Goal: Information Seeking & Learning: Learn about a topic

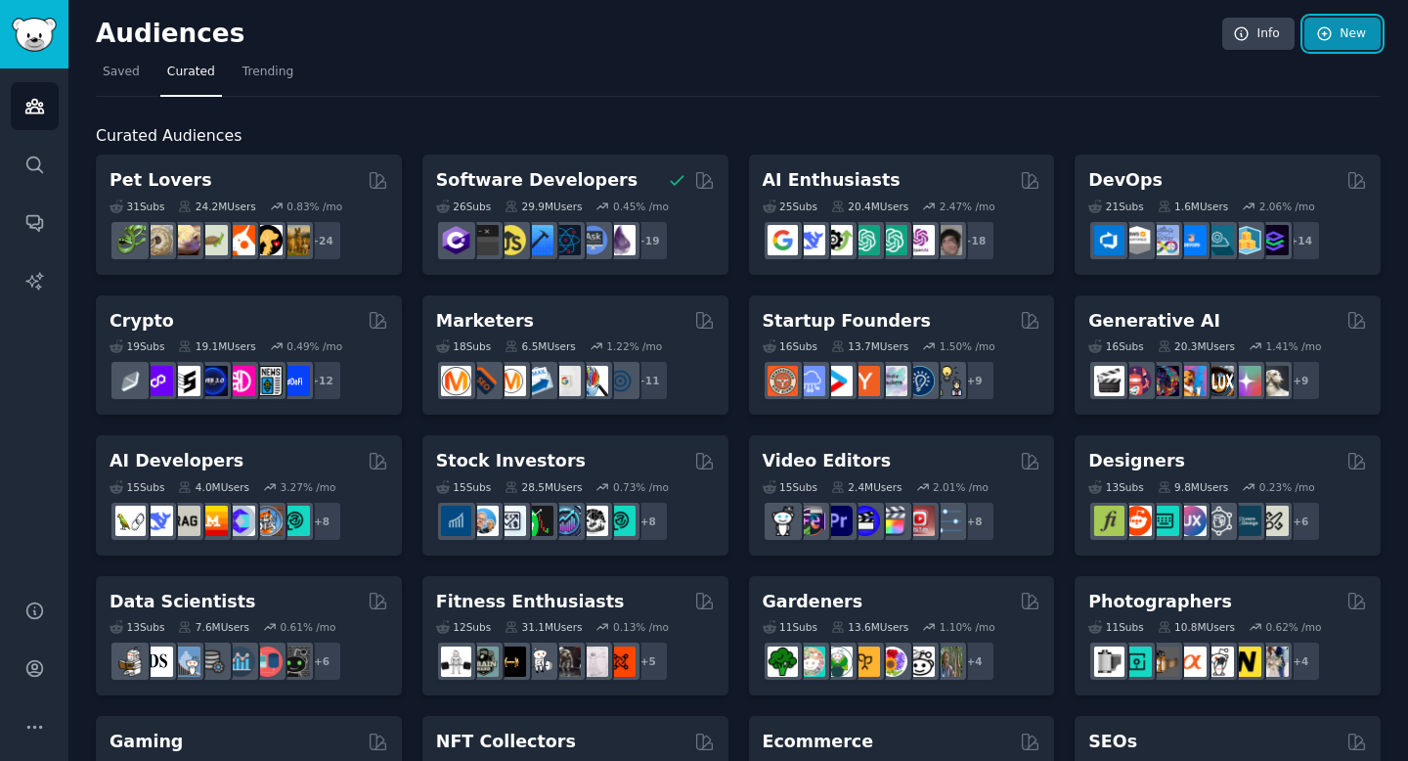
click at [1322, 27] on icon at bounding box center [1324, 33] width 13 height 13
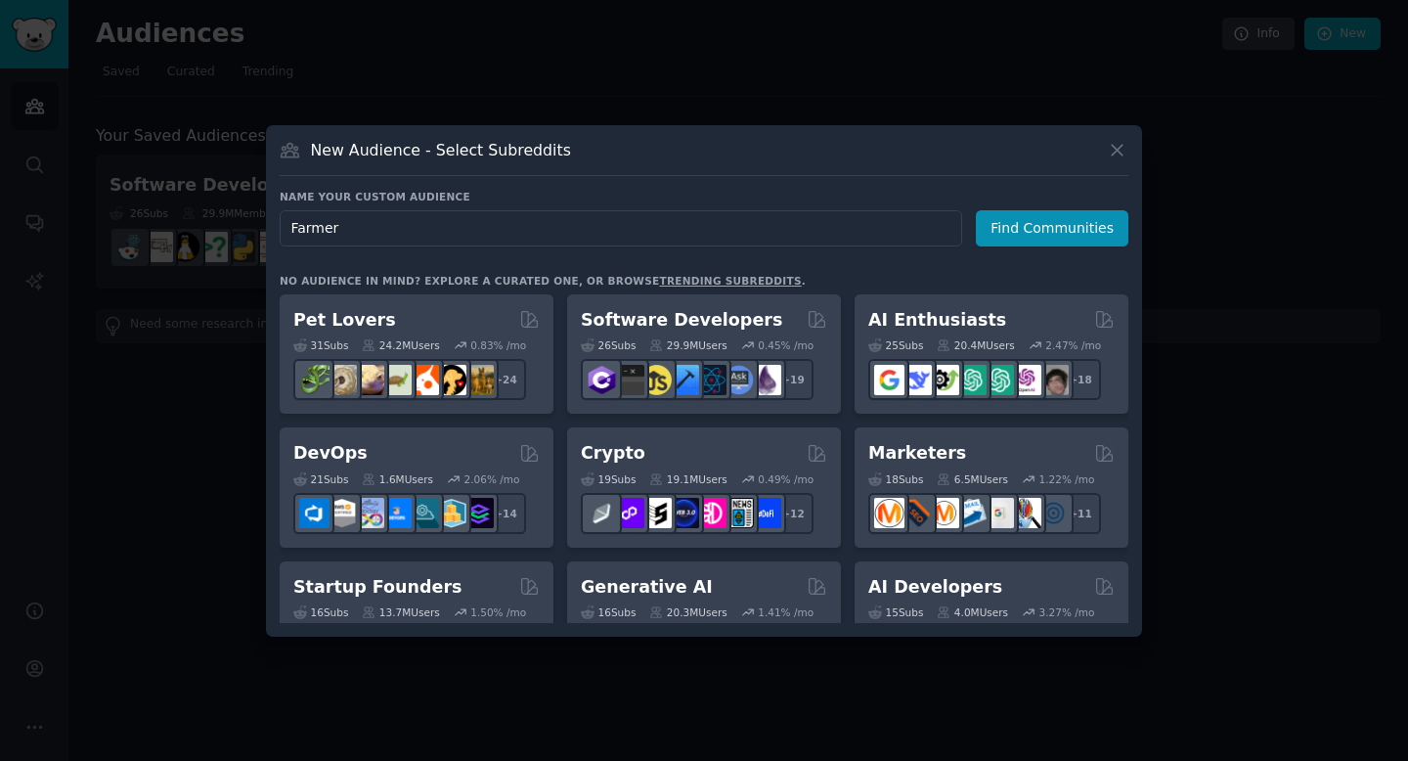
type input "Farmers"
click at [1051, 244] on button "Find Communities" at bounding box center [1052, 228] width 153 height 36
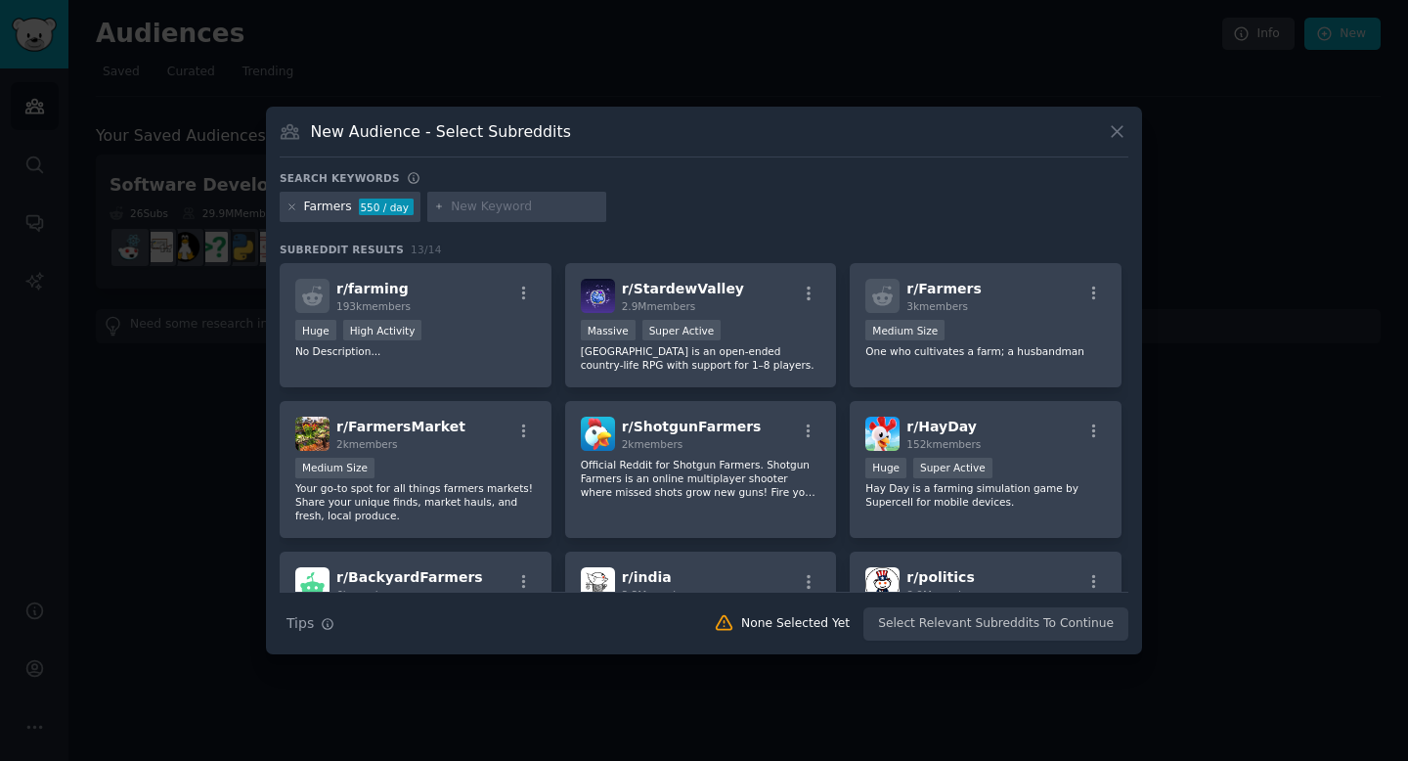
click at [515, 201] on input "text" at bounding box center [525, 208] width 149 height 18
type input "farming"
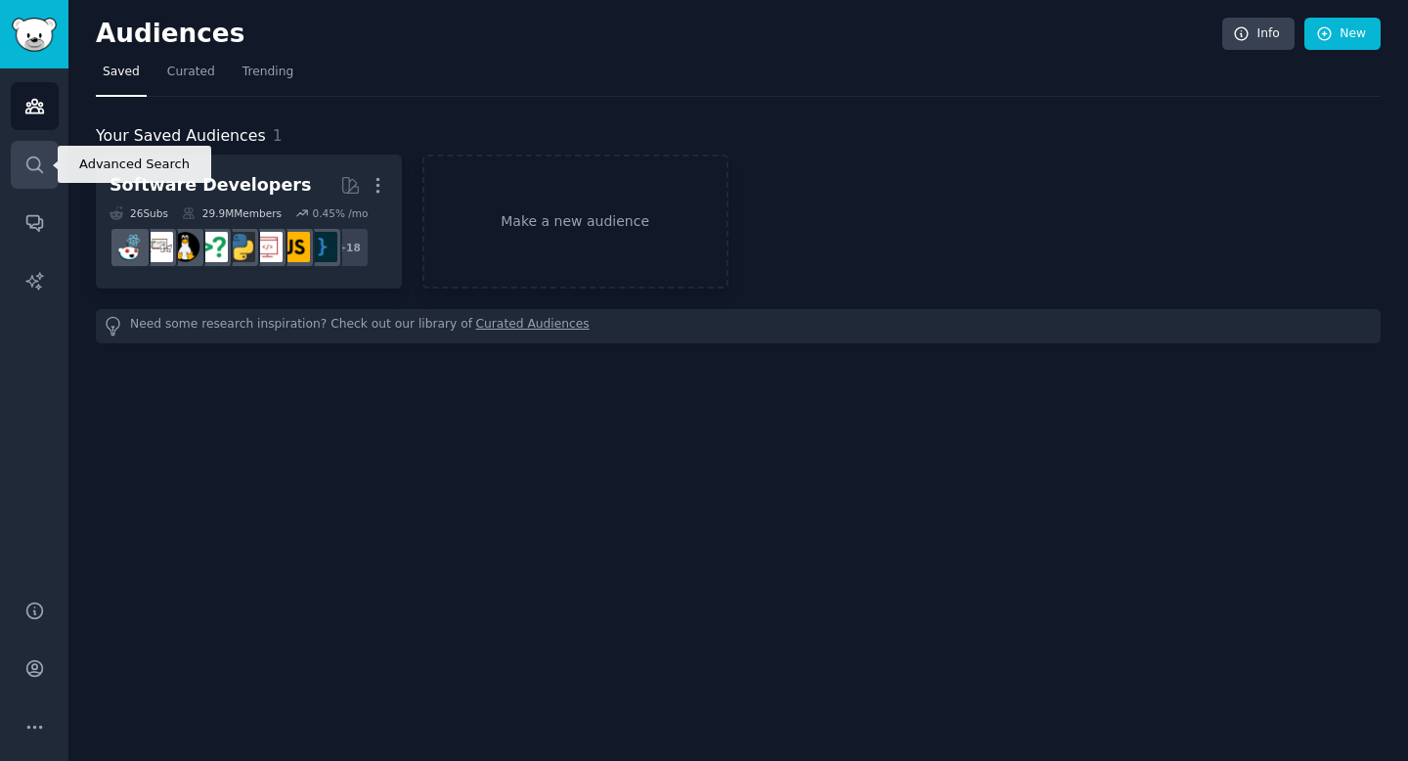
click at [51, 168] on link "Search" at bounding box center [35, 165] width 48 height 48
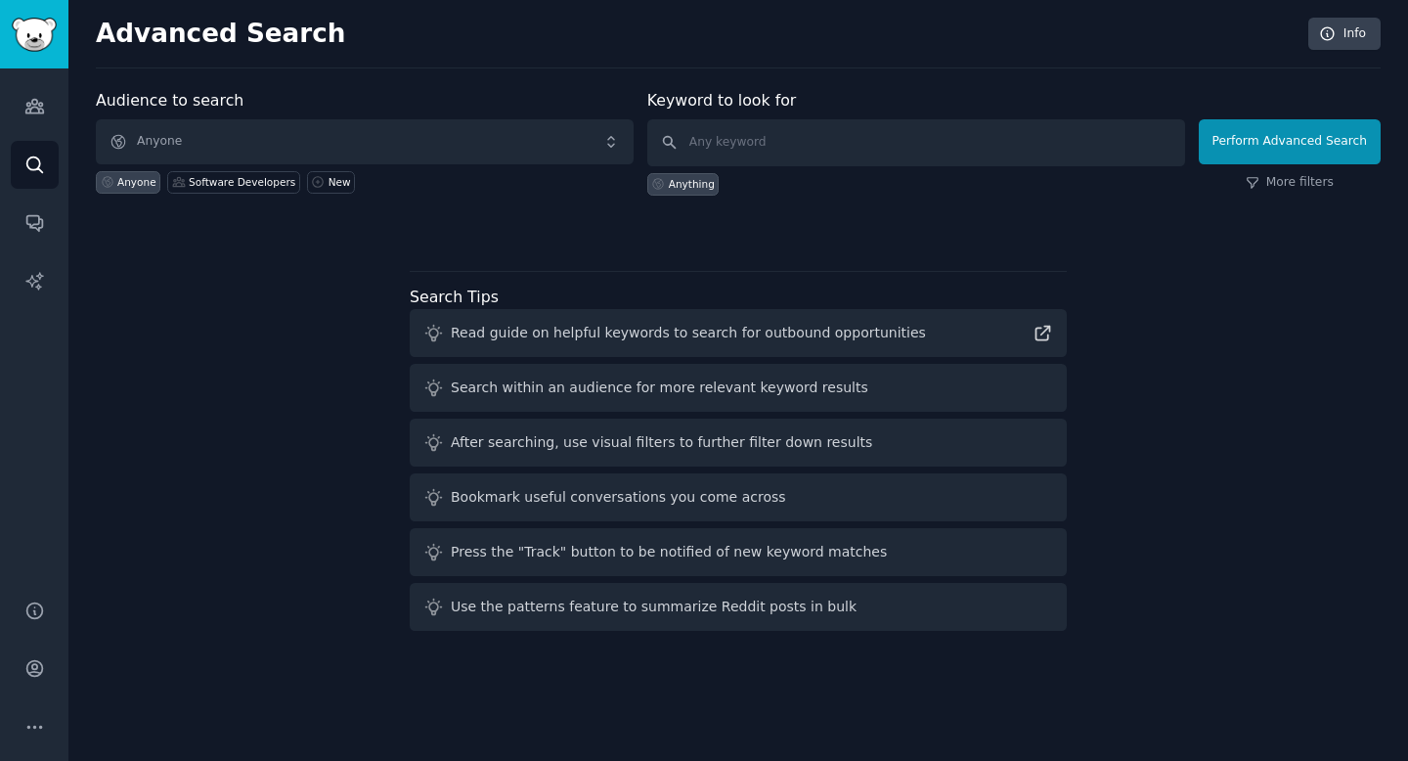
click at [407, 168] on div "Anyone Software Developers New" at bounding box center [365, 178] width 538 height 29
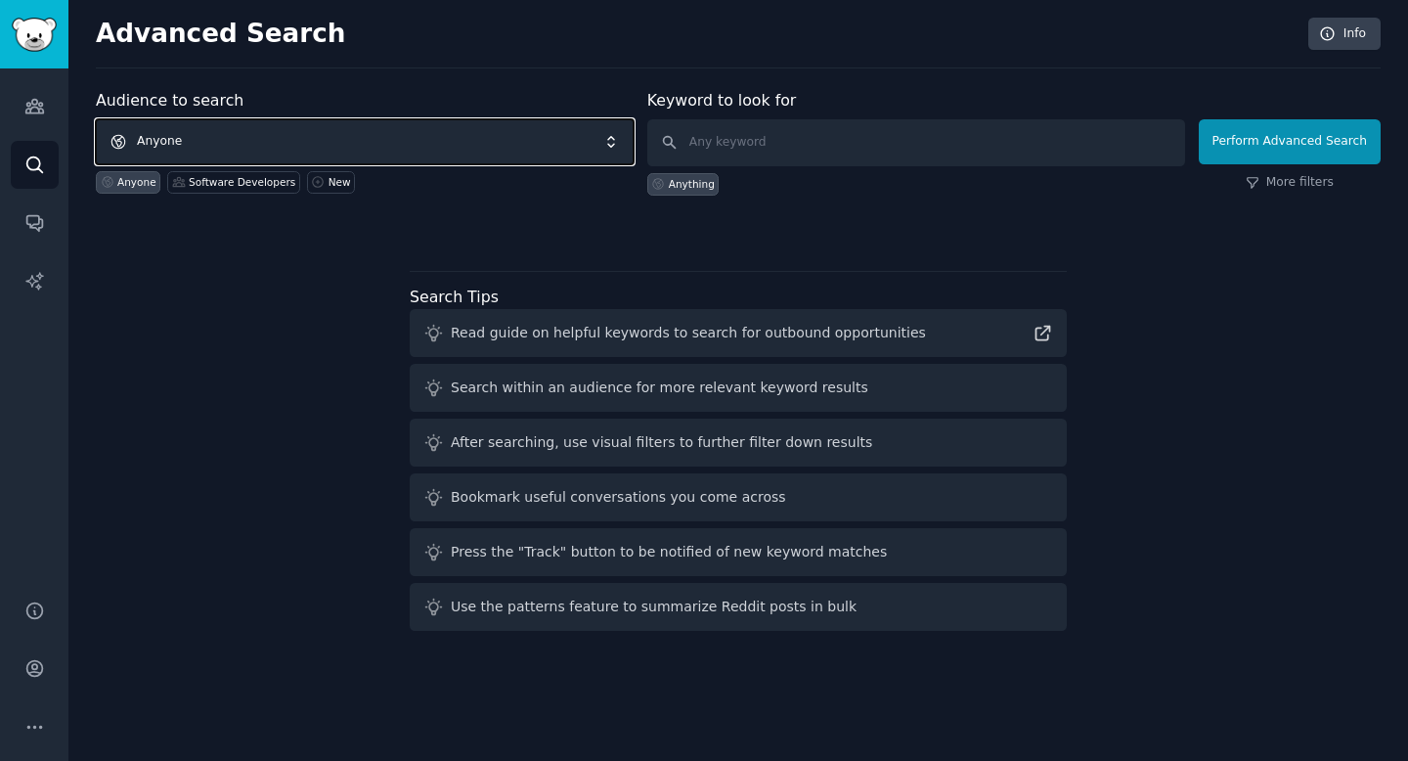
click at [407, 146] on span "Anyone" at bounding box center [365, 141] width 538 height 45
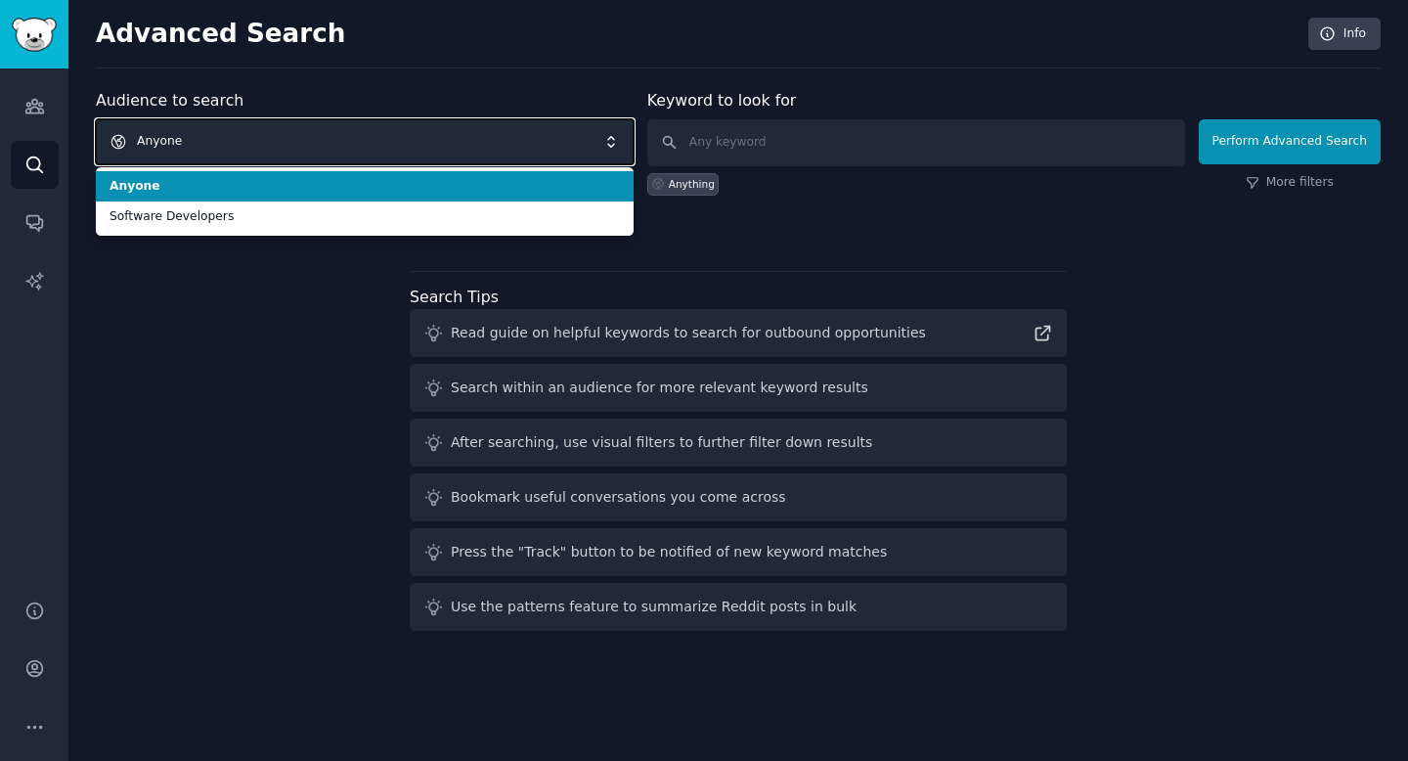
click at [407, 146] on span "Anyone" at bounding box center [365, 141] width 538 height 45
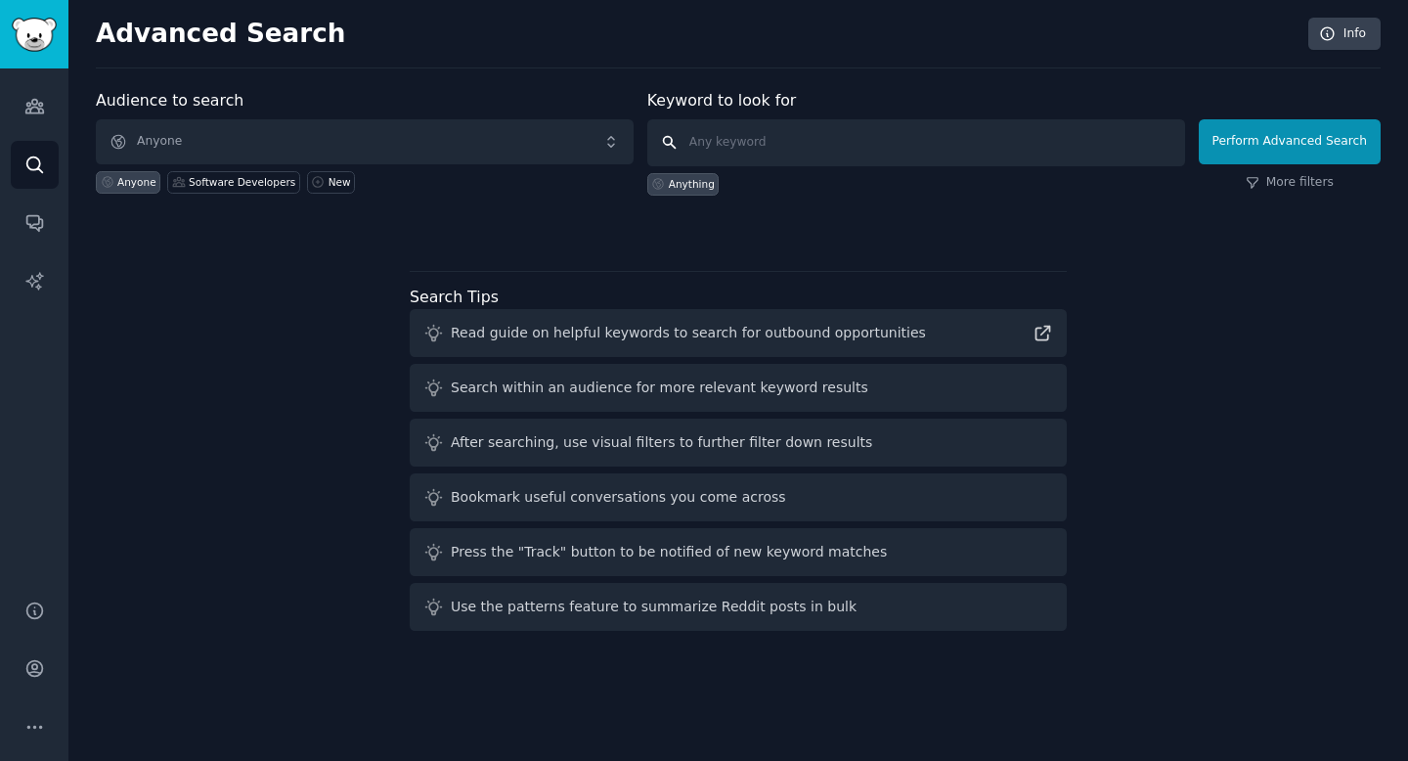
click at [775, 124] on input "text" at bounding box center [916, 142] width 538 height 47
type input "farming, farmers"
click at [1219, 129] on button "Perform Advanced Search" at bounding box center [1290, 141] width 182 height 45
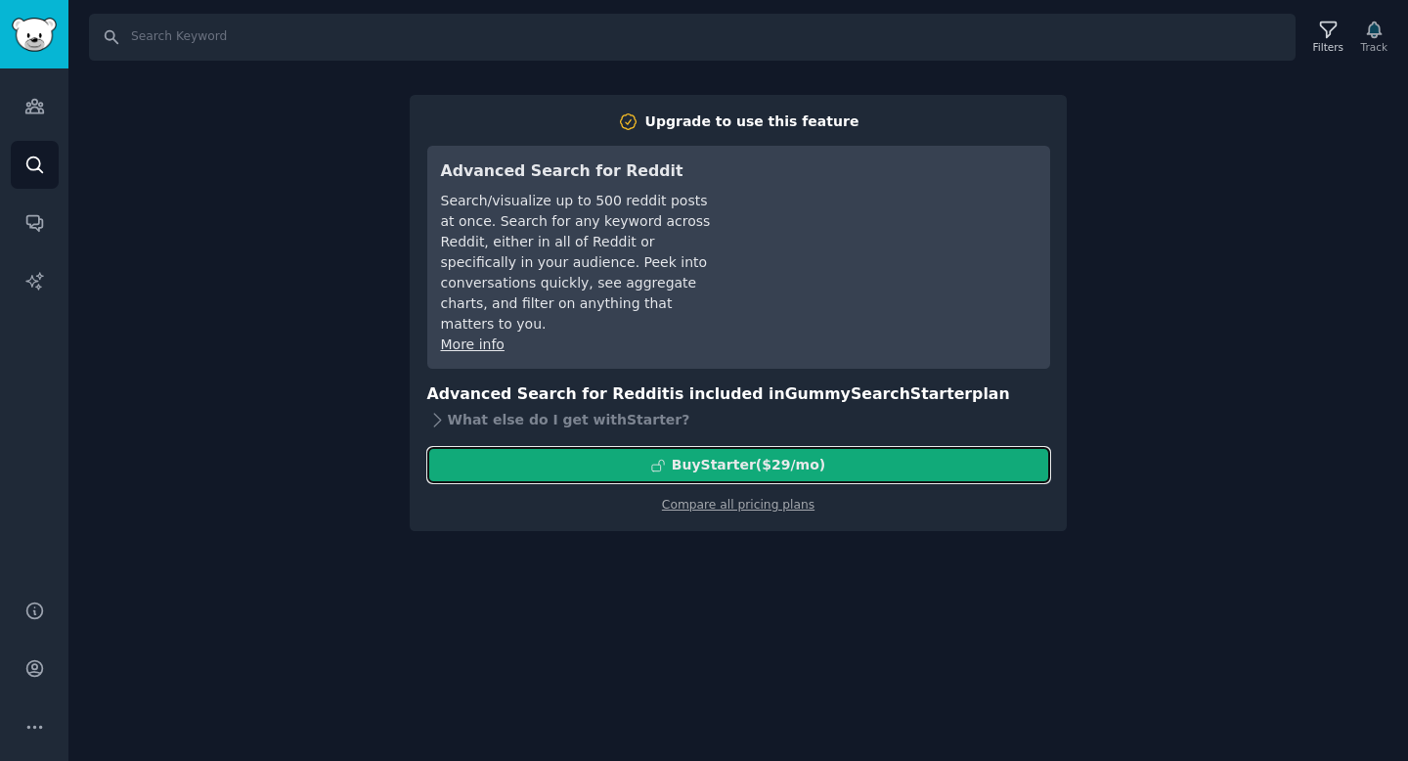
click at [848, 455] on div "Buy Starter ($ 29 /mo )" at bounding box center [738, 465] width 621 height 21
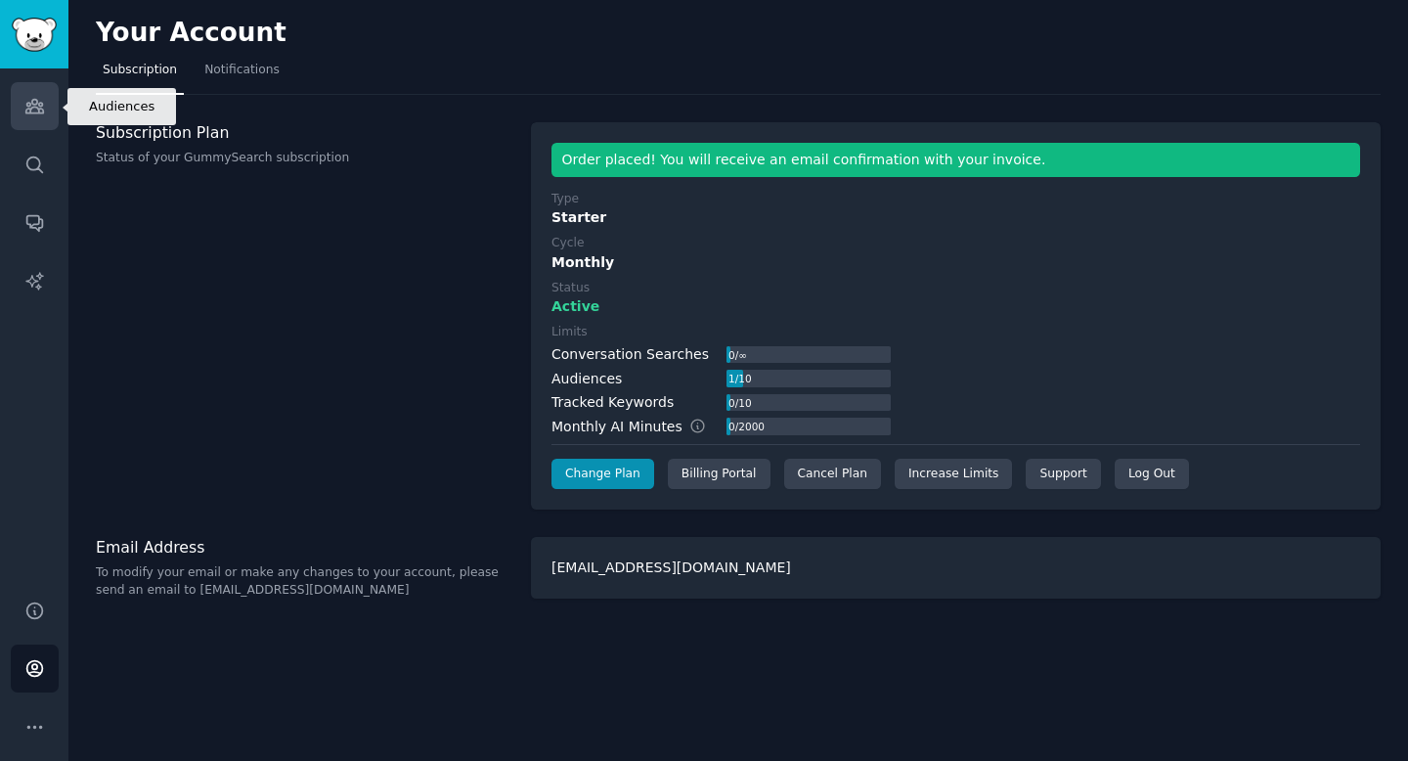
click at [40, 114] on icon "Sidebar" at bounding box center [34, 106] width 21 height 21
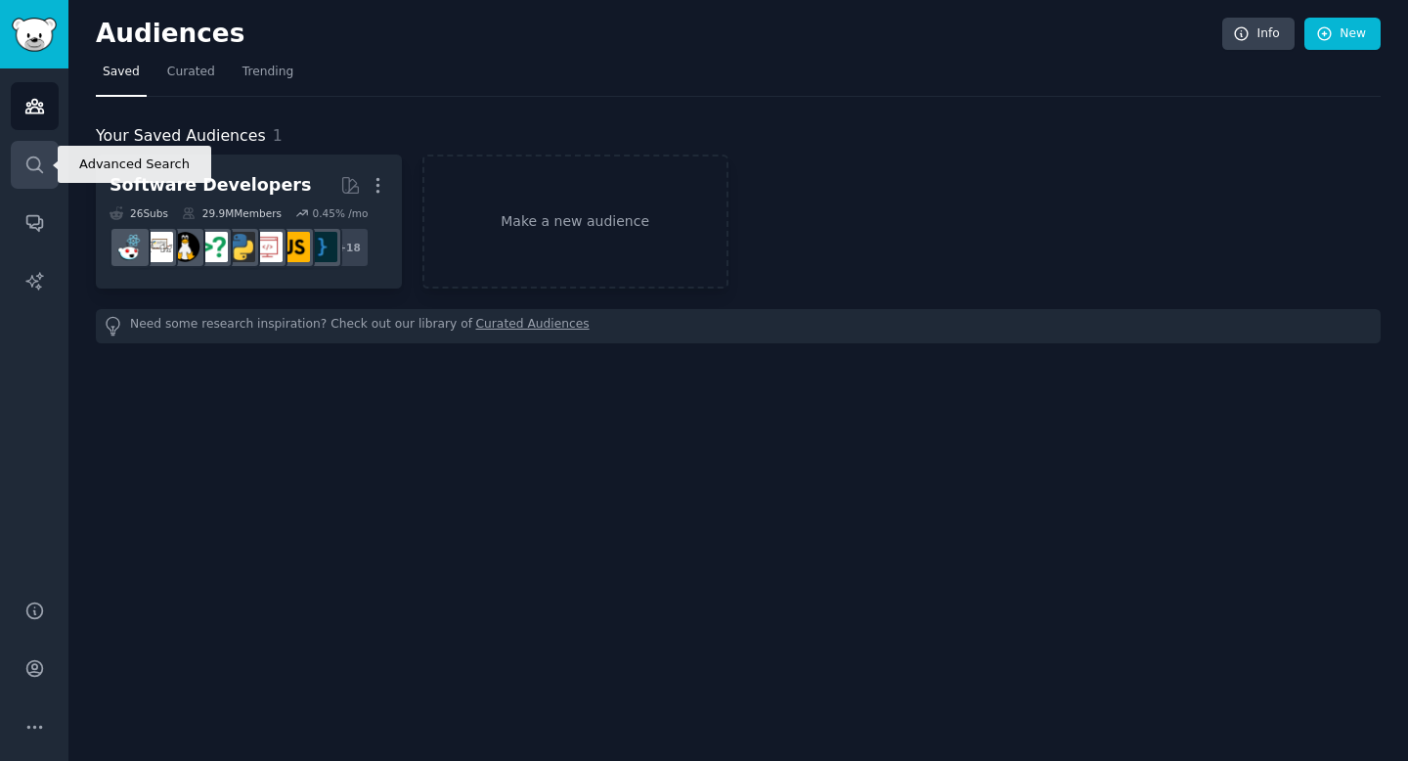
click at [43, 157] on icon "Sidebar" at bounding box center [34, 165] width 21 height 21
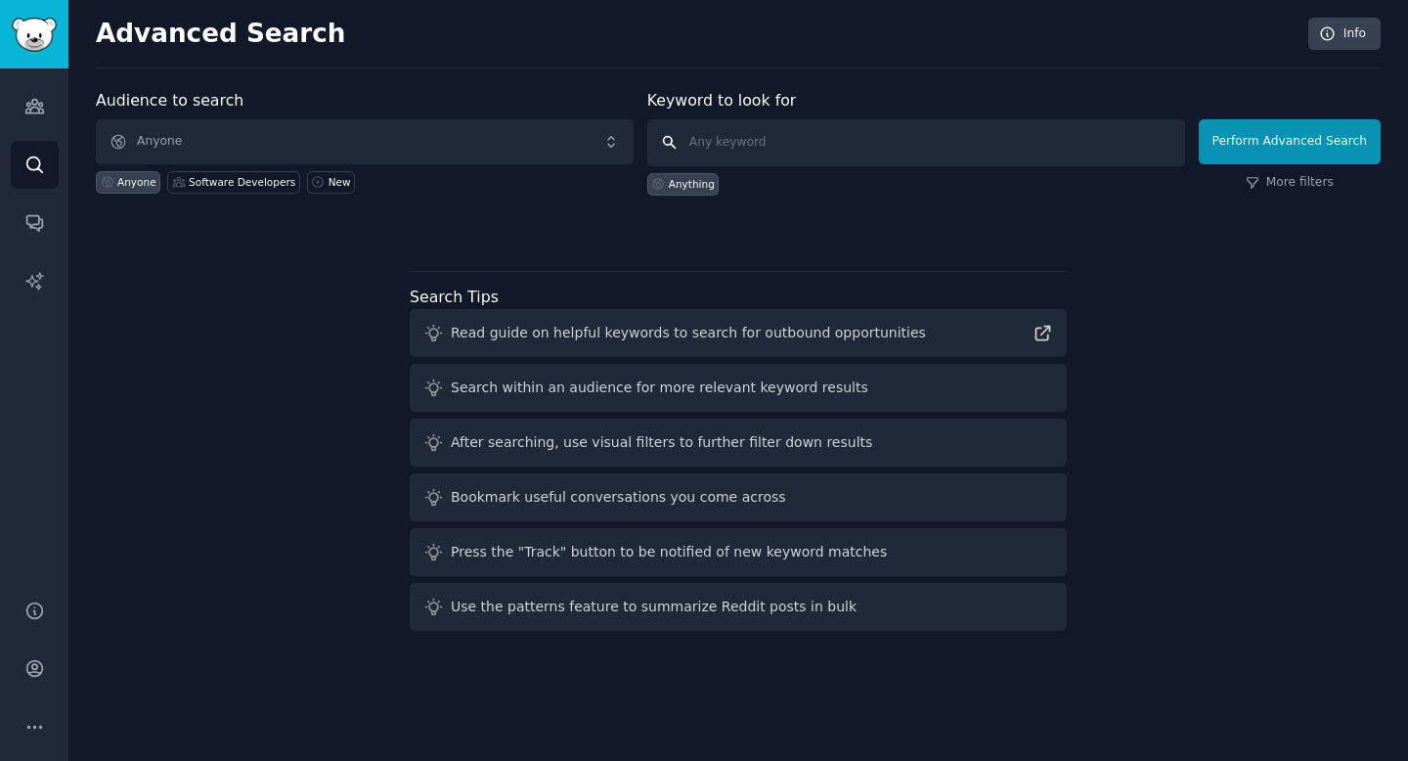
click at [717, 155] on input "text" at bounding box center [916, 142] width 538 height 47
type input "farming, farmers"
click at [1256, 139] on button "Perform Advanced Search" at bounding box center [1290, 141] width 182 height 45
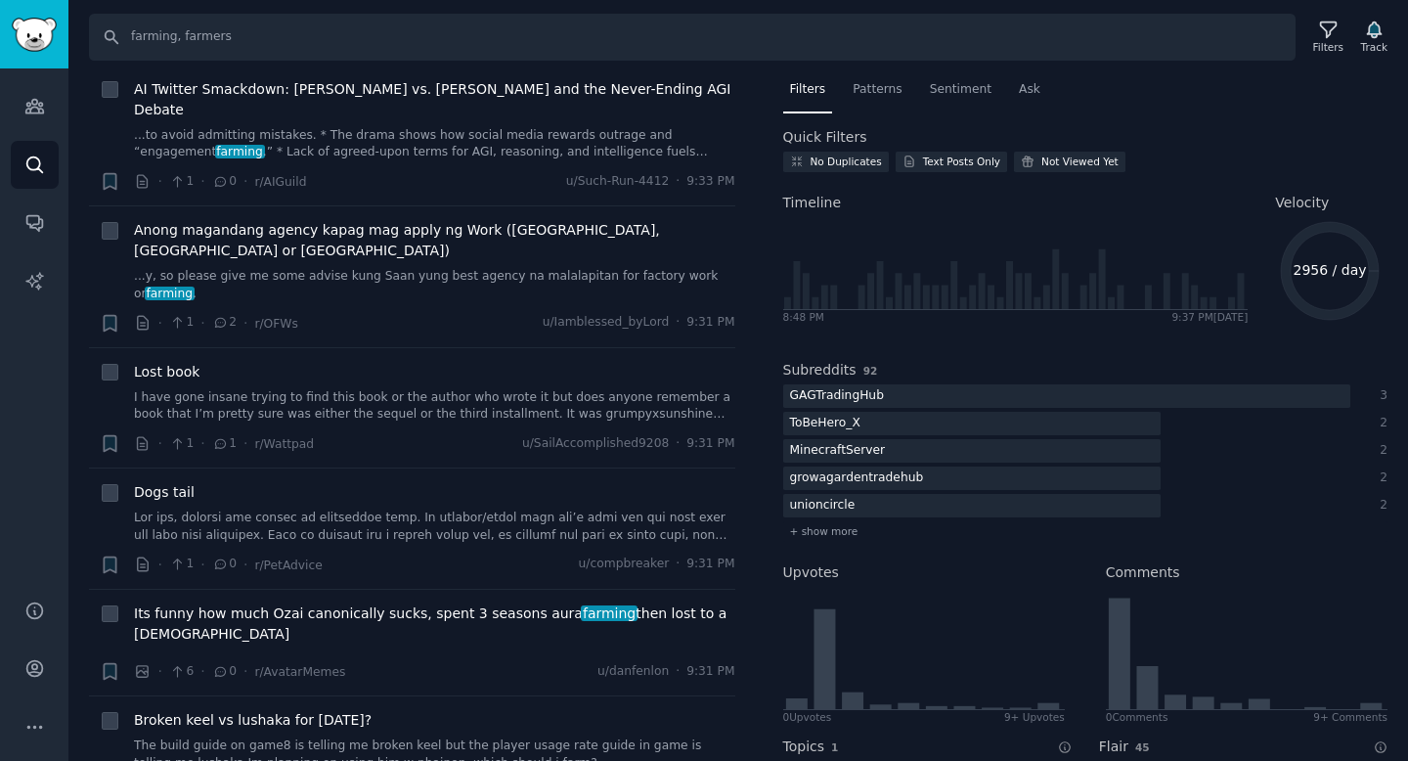
scroll to position [536, 0]
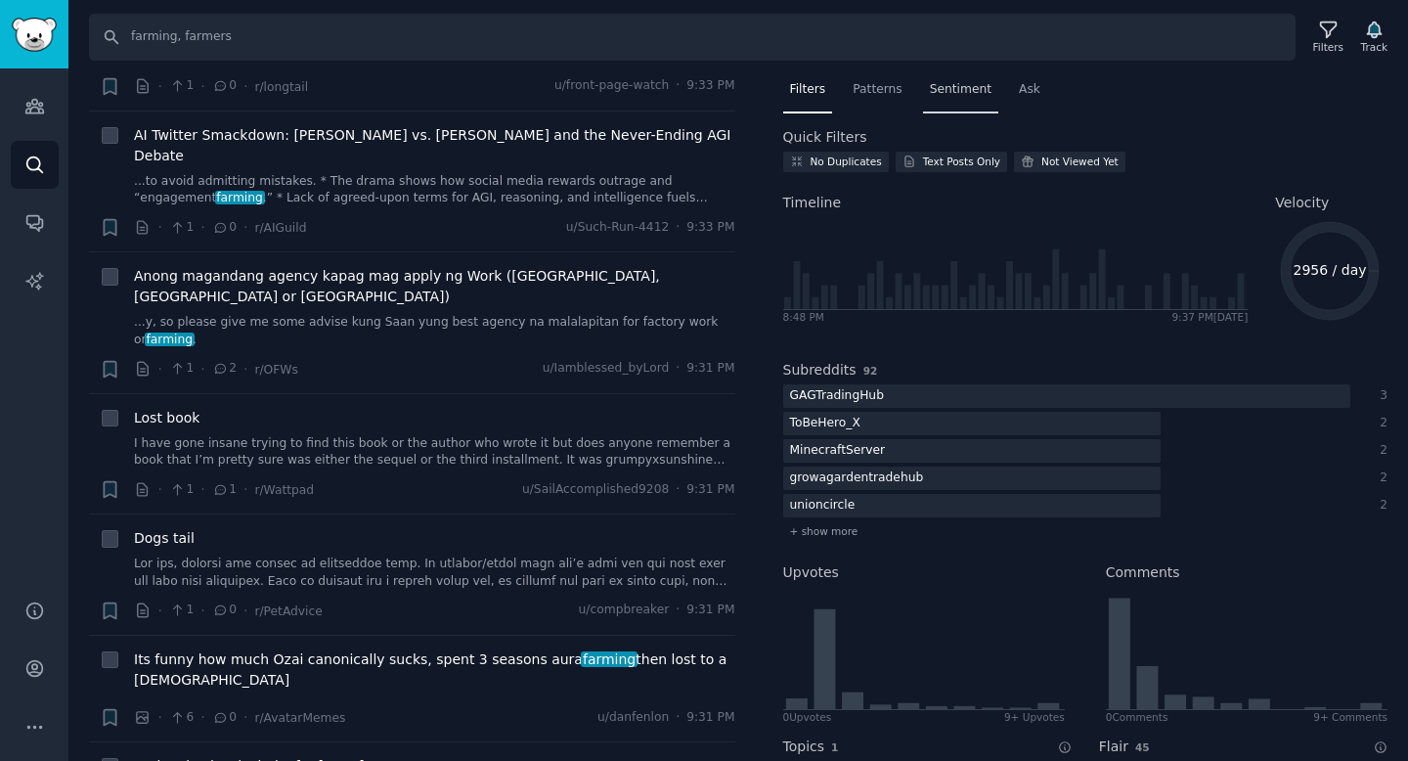
click at [952, 97] on span "Sentiment" at bounding box center [961, 90] width 62 height 18
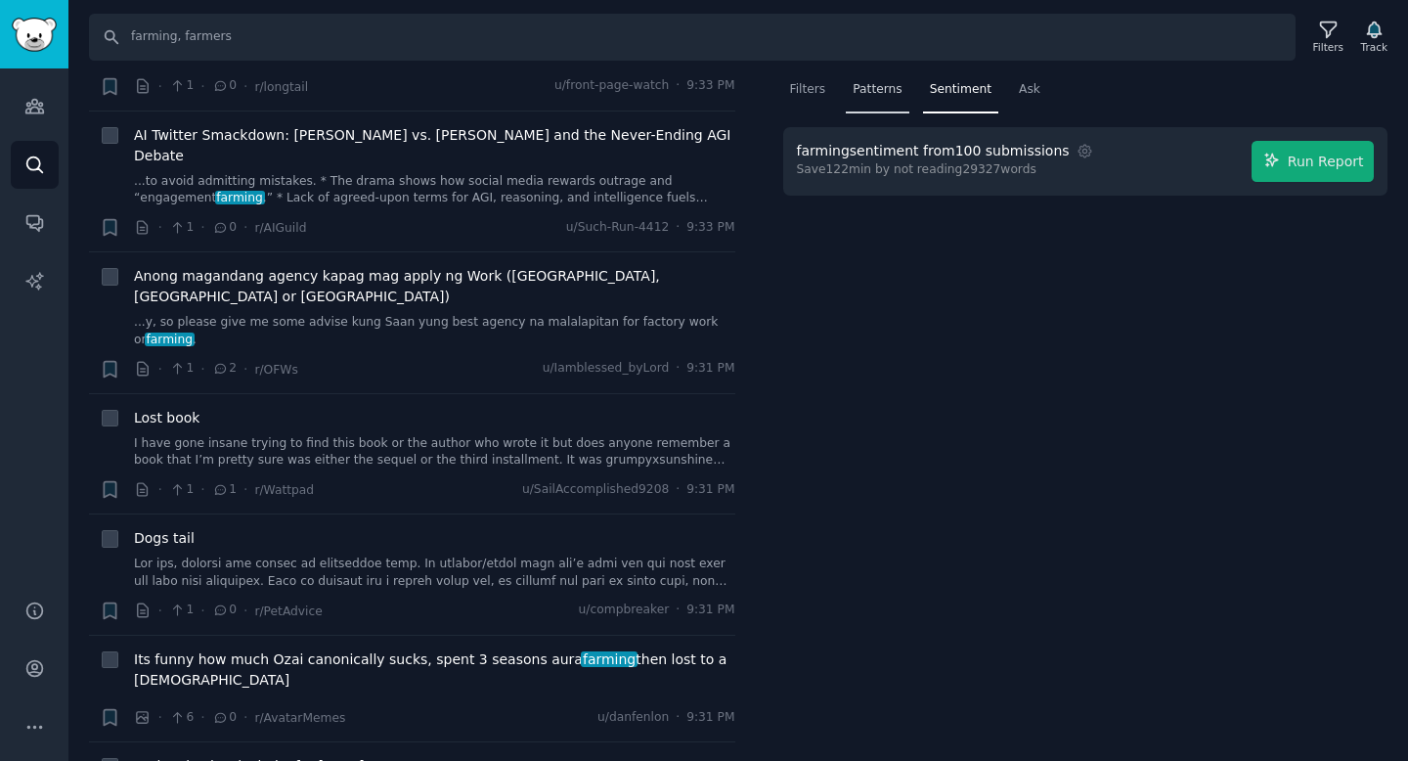
click at [869, 89] on span "Patterns" at bounding box center [877, 90] width 49 height 18
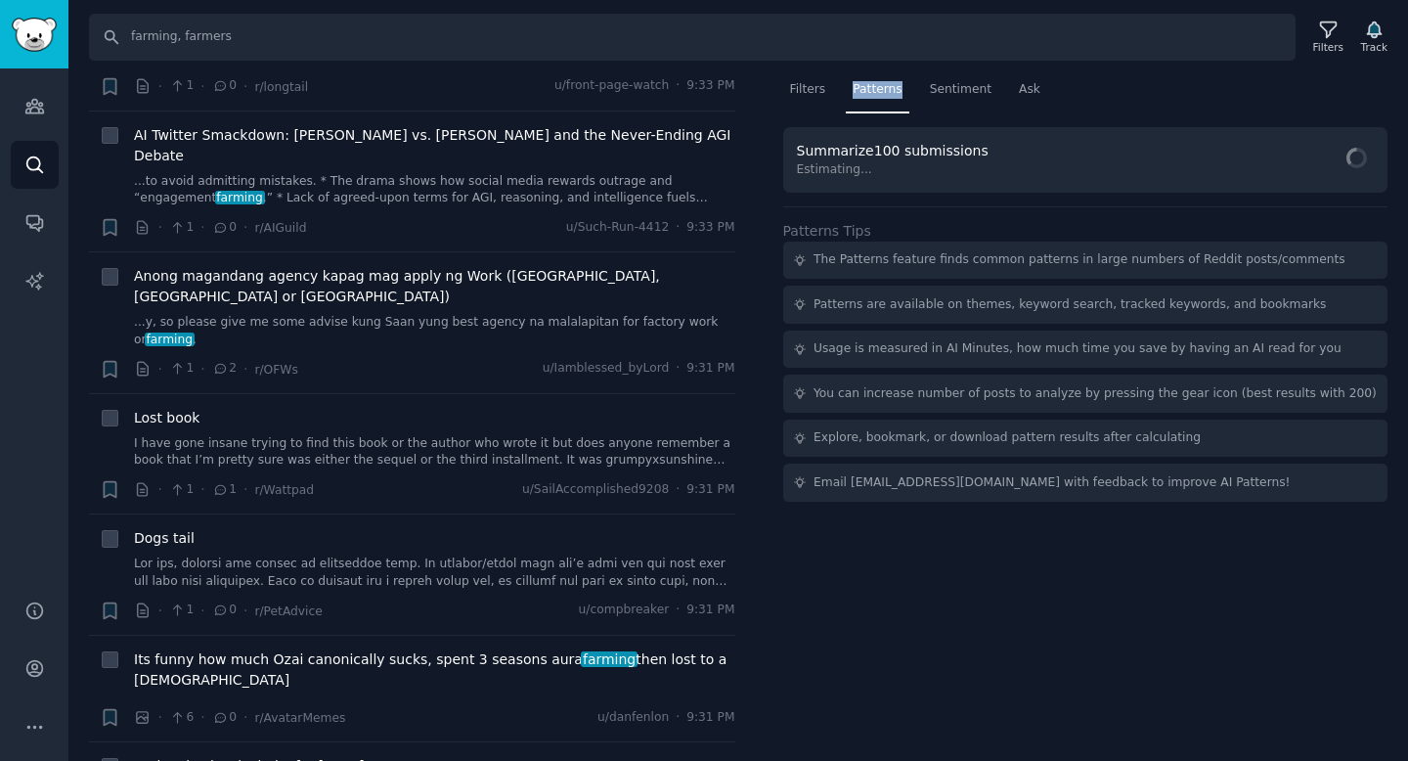
click at [869, 89] on span "Patterns" at bounding box center [877, 90] width 49 height 18
click at [821, 89] on span "Filters" at bounding box center [808, 90] width 36 height 18
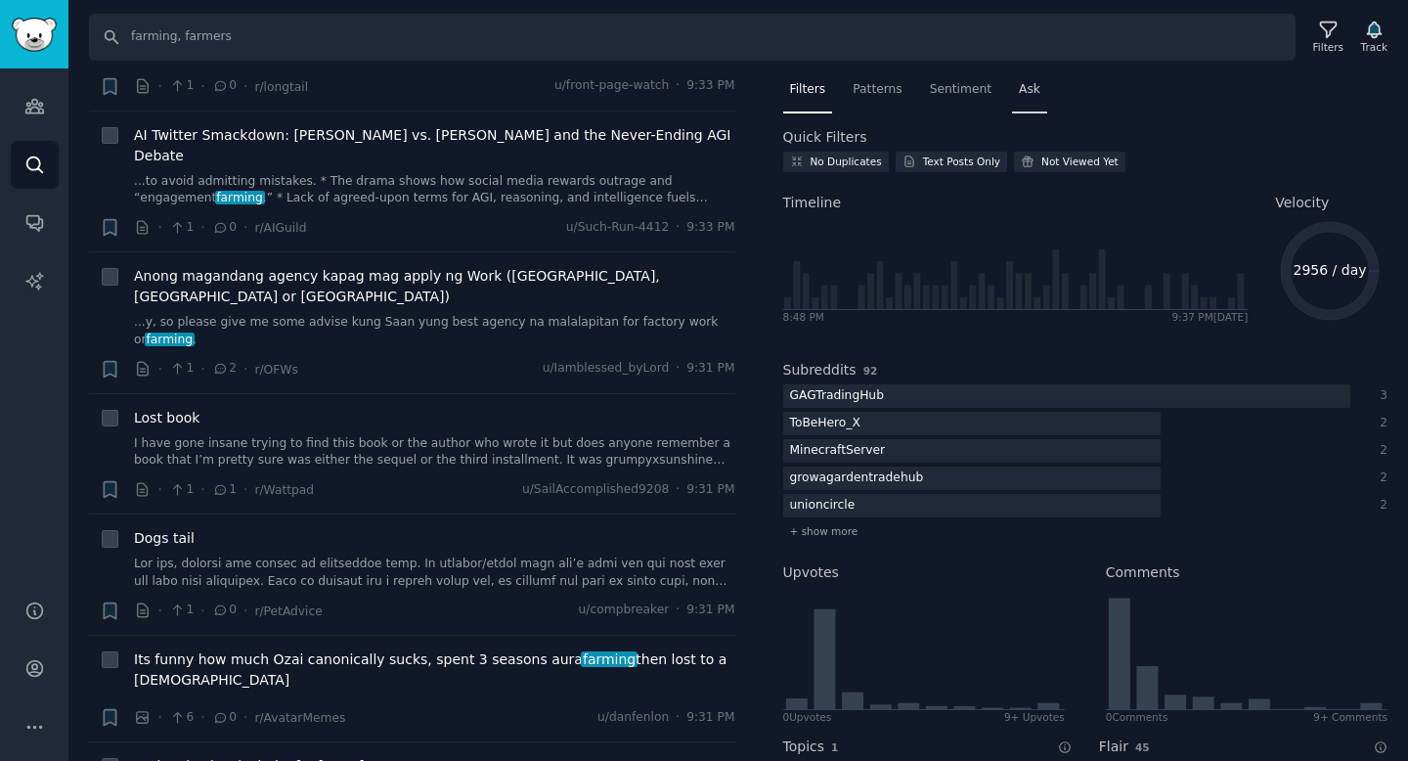
click at [1019, 93] on span "Ask" at bounding box center [1030, 90] width 22 height 18
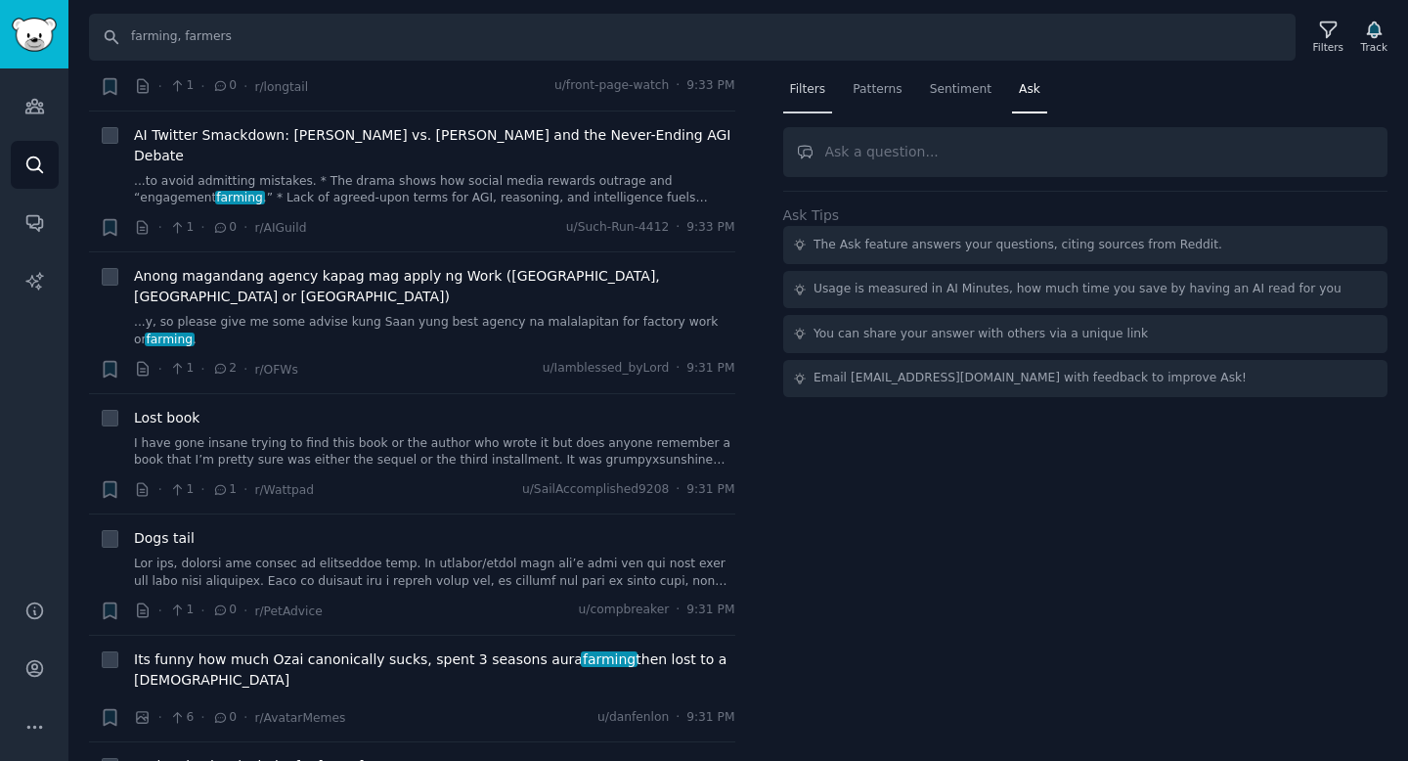
click at [820, 82] on span "Filters" at bounding box center [808, 90] width 36 height 18
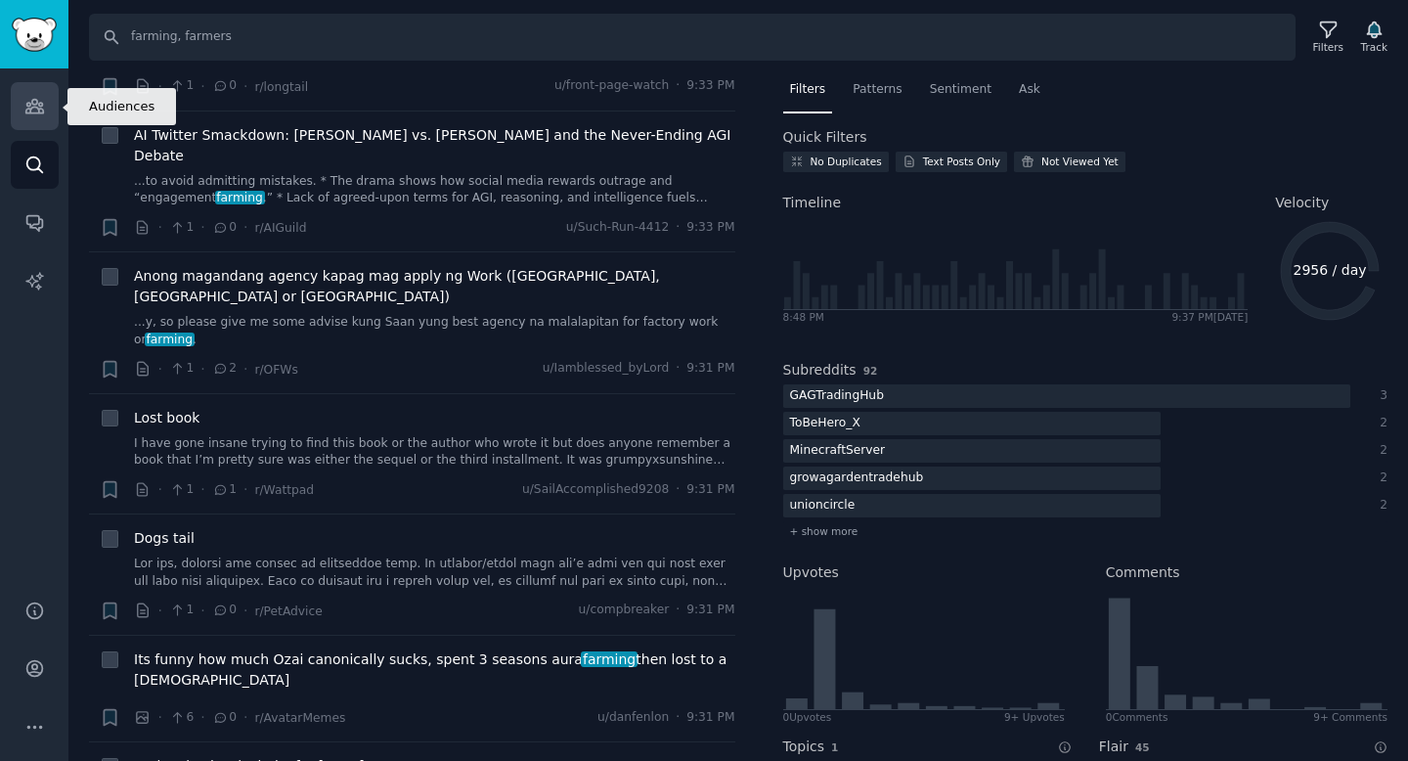
click at [38, 93] on link "Audiences" at bounding box center [35, 106] width 48 height 48
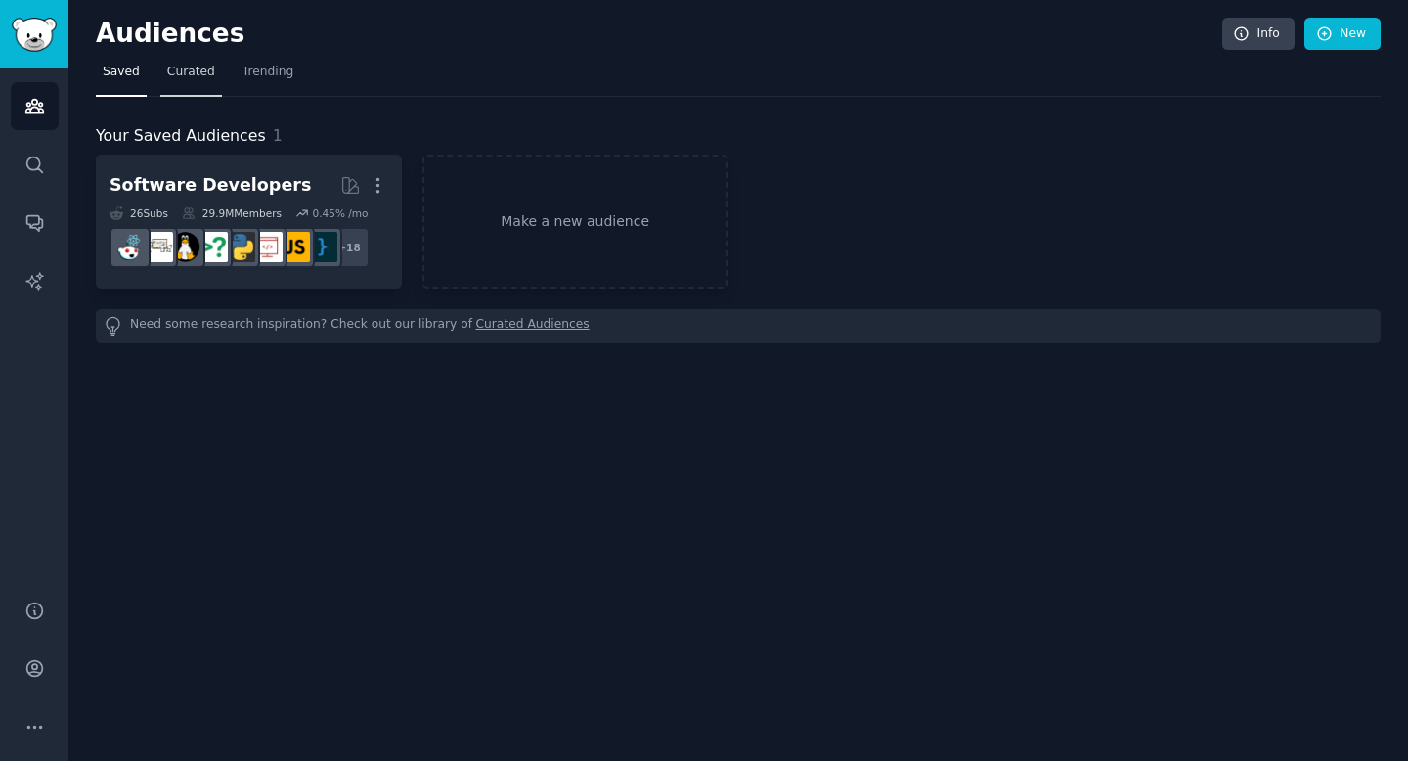
click at [174, 72] on span "Curated" at bounding box center [191, 73] width 48 height 18
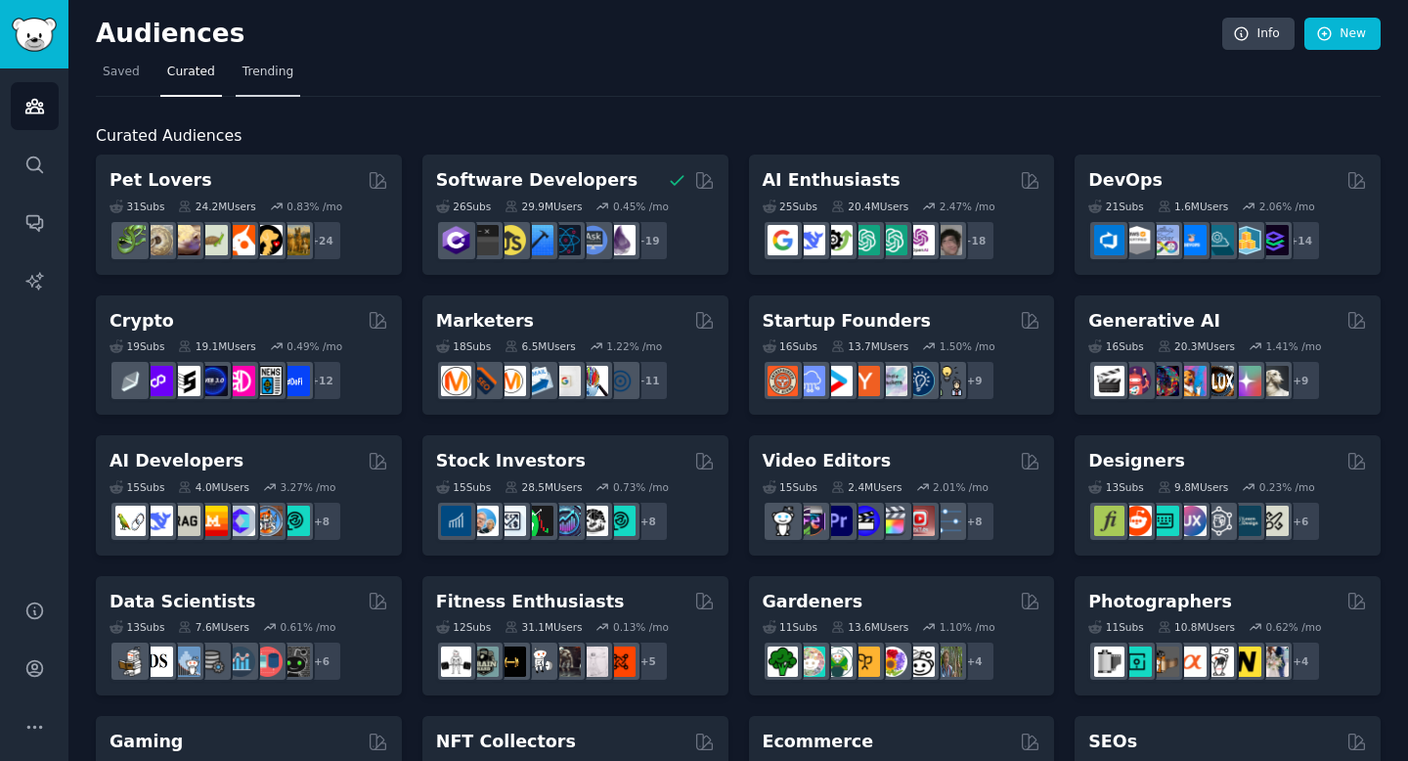
click at [291, 88] on link "Trending" at bounding box center [268, 77] width 65 height 40
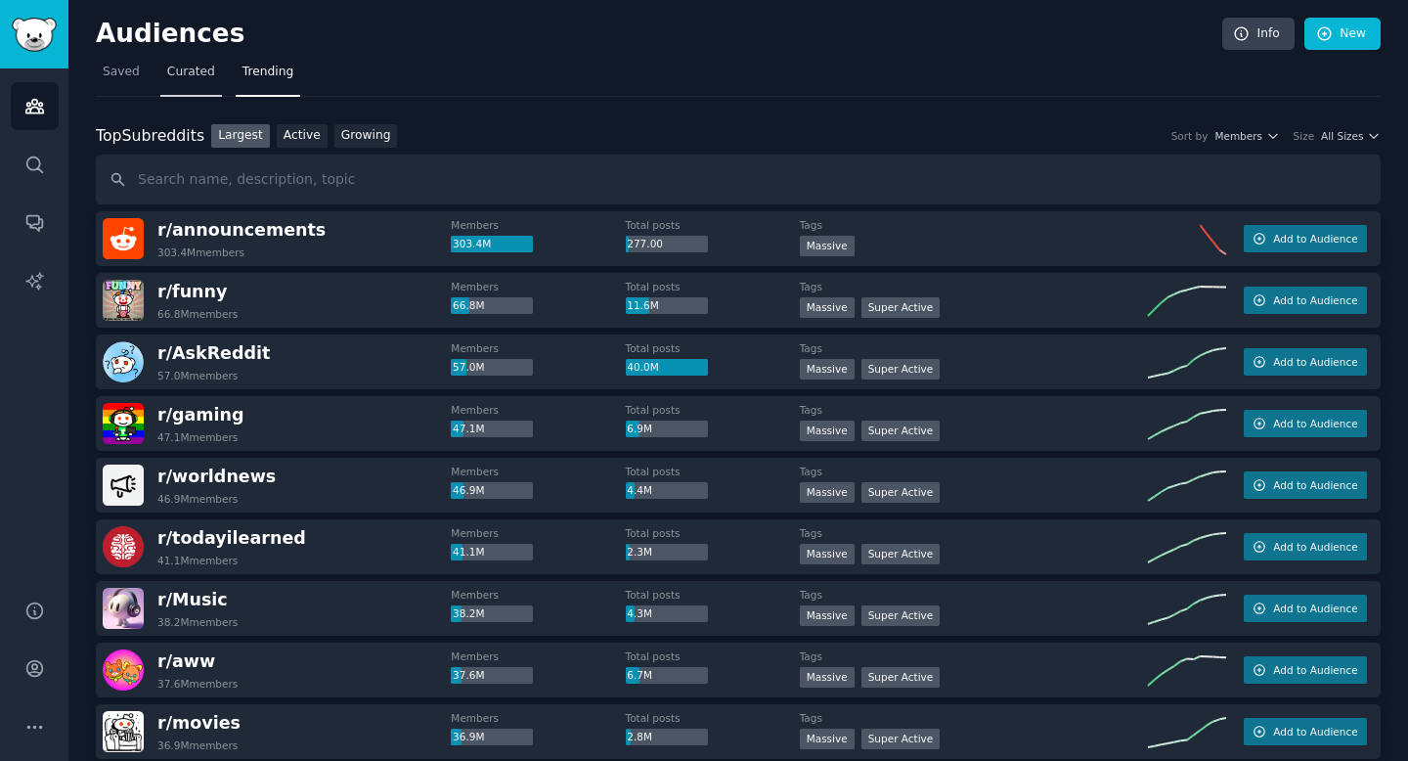
click at [183, 76] on span "Curated" at bounding box center [191, 73] width 48 height 18
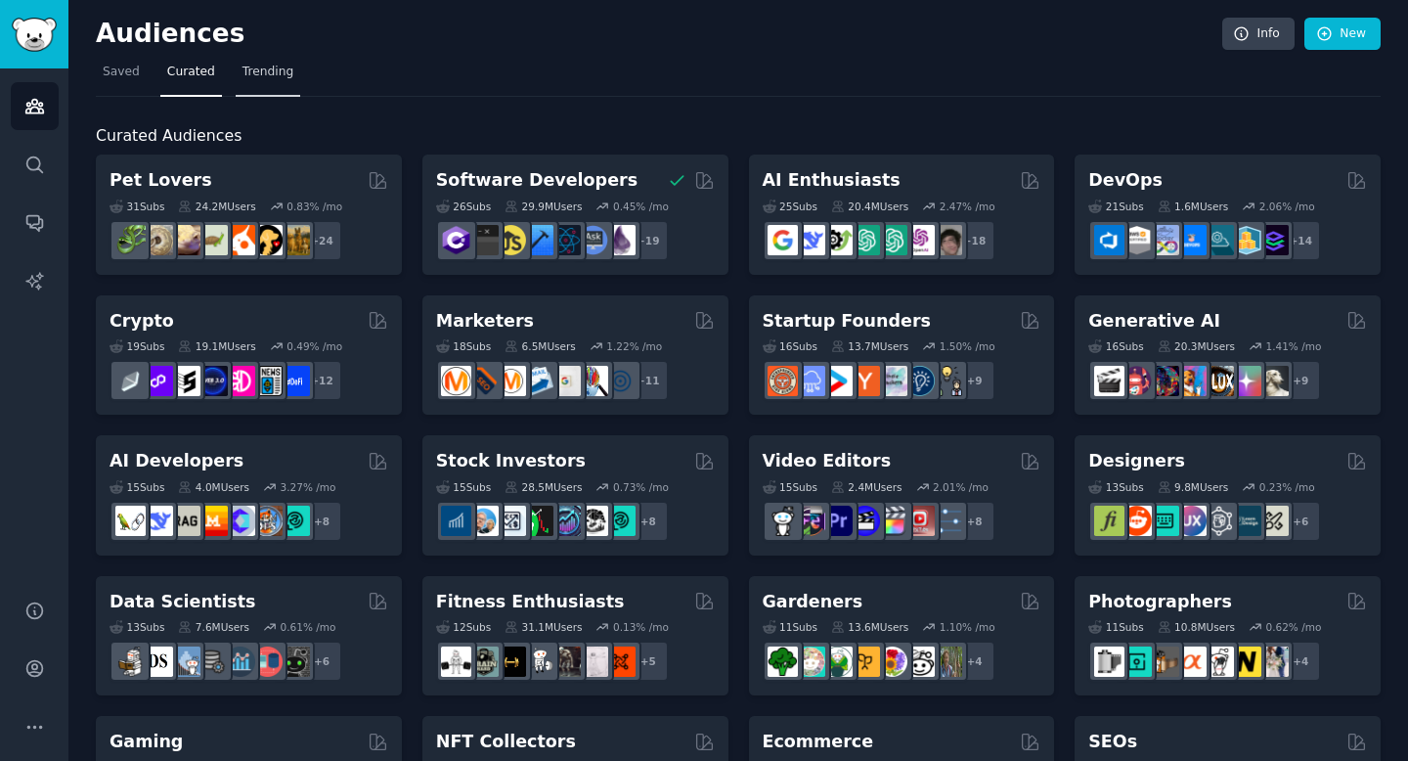
click at [257, 86] on link "Trending" at bounding box center [268, 77] width 65 height 40
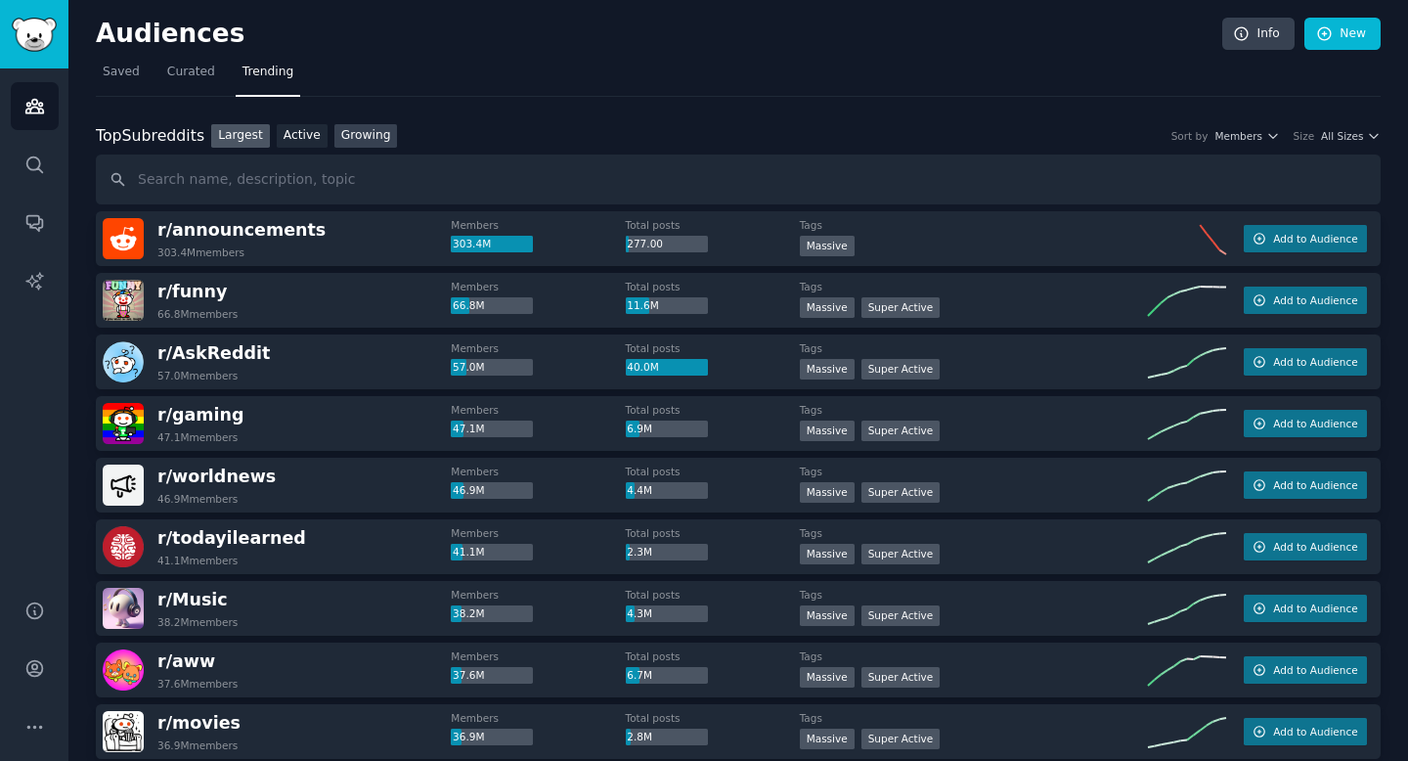
click at [361, 137] on link "Growing" at bounding box center [366, 136] width 64 height 24
